Goal: Find specific page/section: Find specific page/section

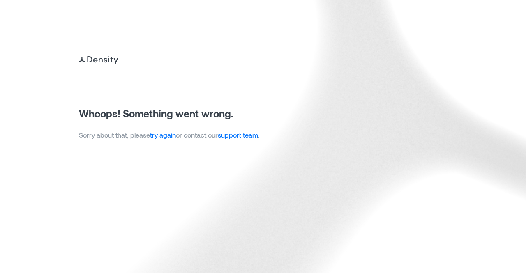
click at [163, 136] on link "try again" at bounding box center [163, 135] width 26 height 8
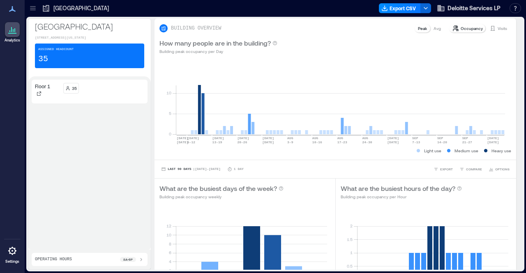
click at [33, 6] on icon at bounding box center [32, 6] width 5 height 1
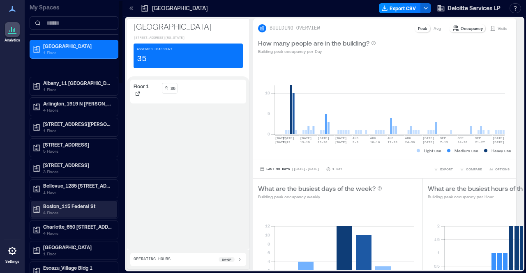
click at [80, 210] on p "4 Floors" at bounding box center [77, 213] width 69 height 7
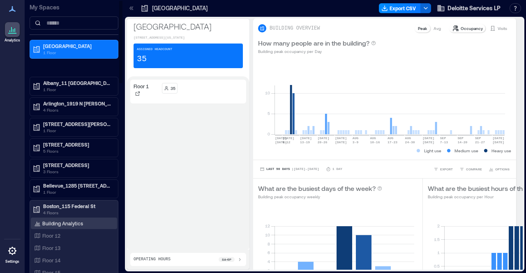
click at [74, 222] on p "Building Analytics" at bounding box center [62, 223] width 41 height 7
